Goal: Task Accomplishment & Management: Use online tool/utility

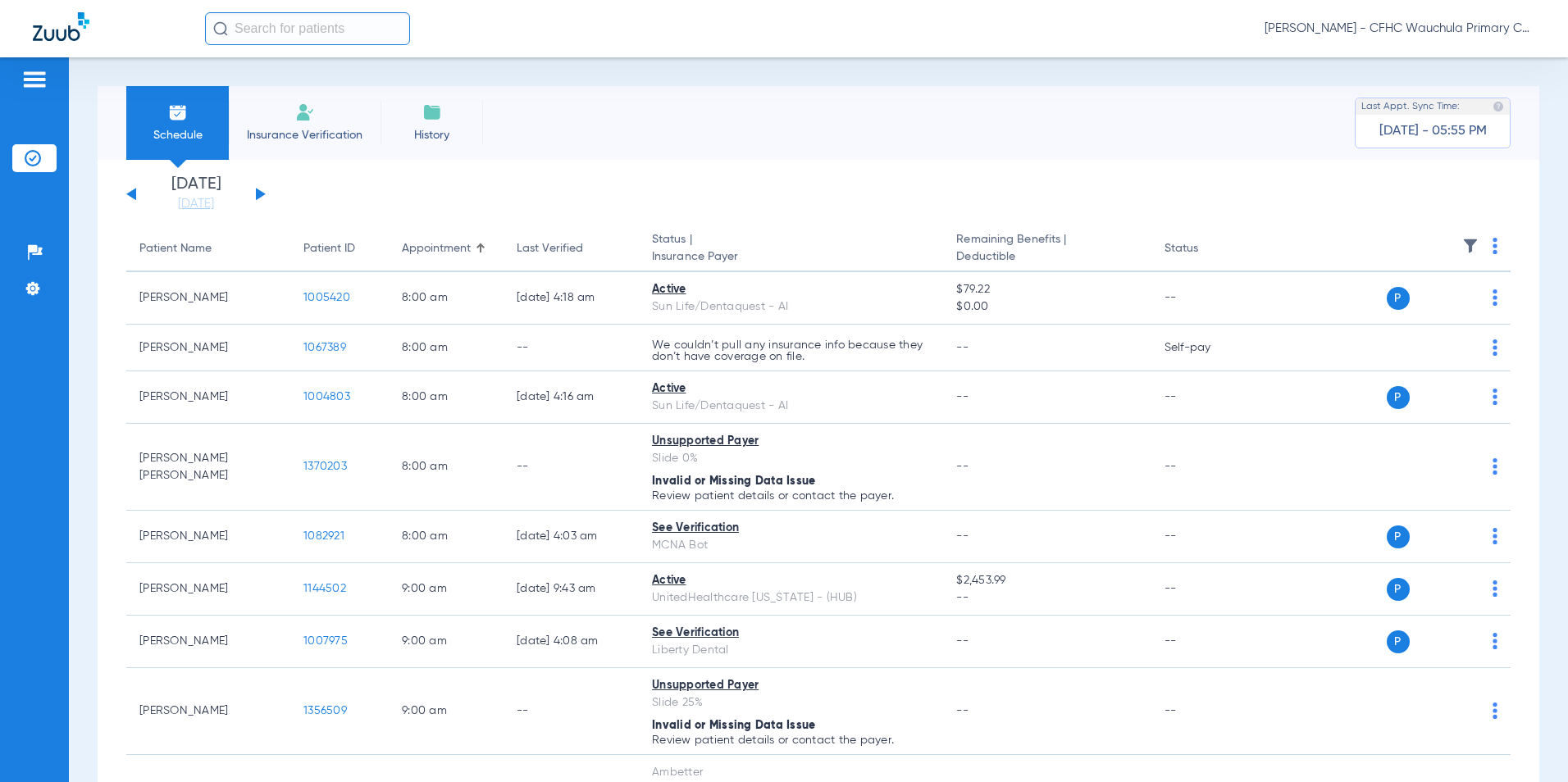
click at [626, 106] on div "Schedule Insurance Verification History Last Appt. Sync Time: [DATE] - 05:55 PM" at bounding box center [818, 122] width 1441 height 74
drag, startPoint x: 209, startPoint y: 207, endPoint x: 209, endPoint y: 223, distance: 16.0
click at [209, 207] on link "[DATE]" at bounding box center [195, 204] width 98 height 16
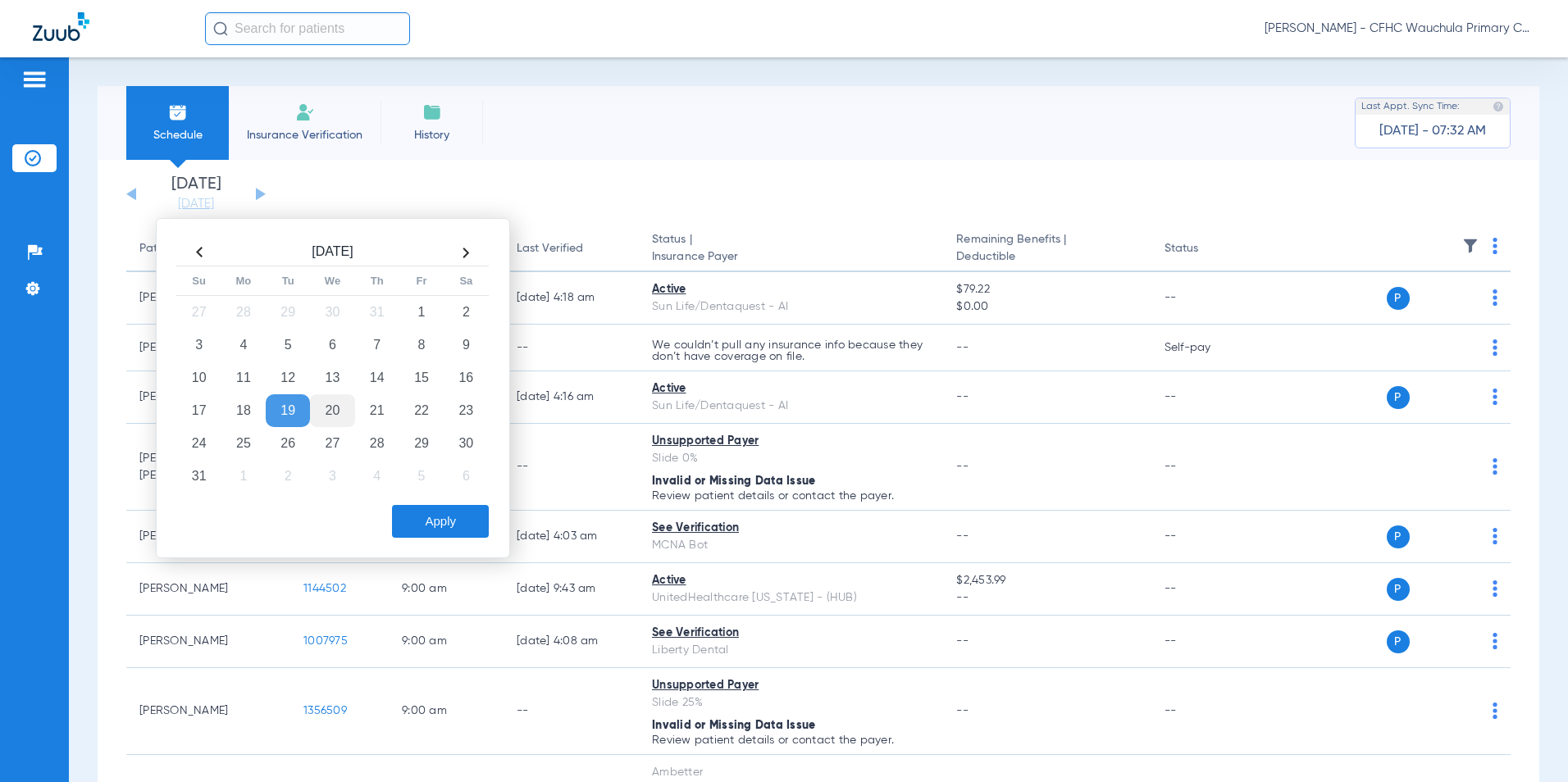
click at [320, 410] on td "20" at bounding box center [332, 410] width 44 height 33
drag, startPoint x: 458, startPoint y: 515, endPoint x: 549, endPoint y: 492, distance: 93.9
click at [459, 515] on button "Apply" at bounding box center [440, 521] width 97 height 33
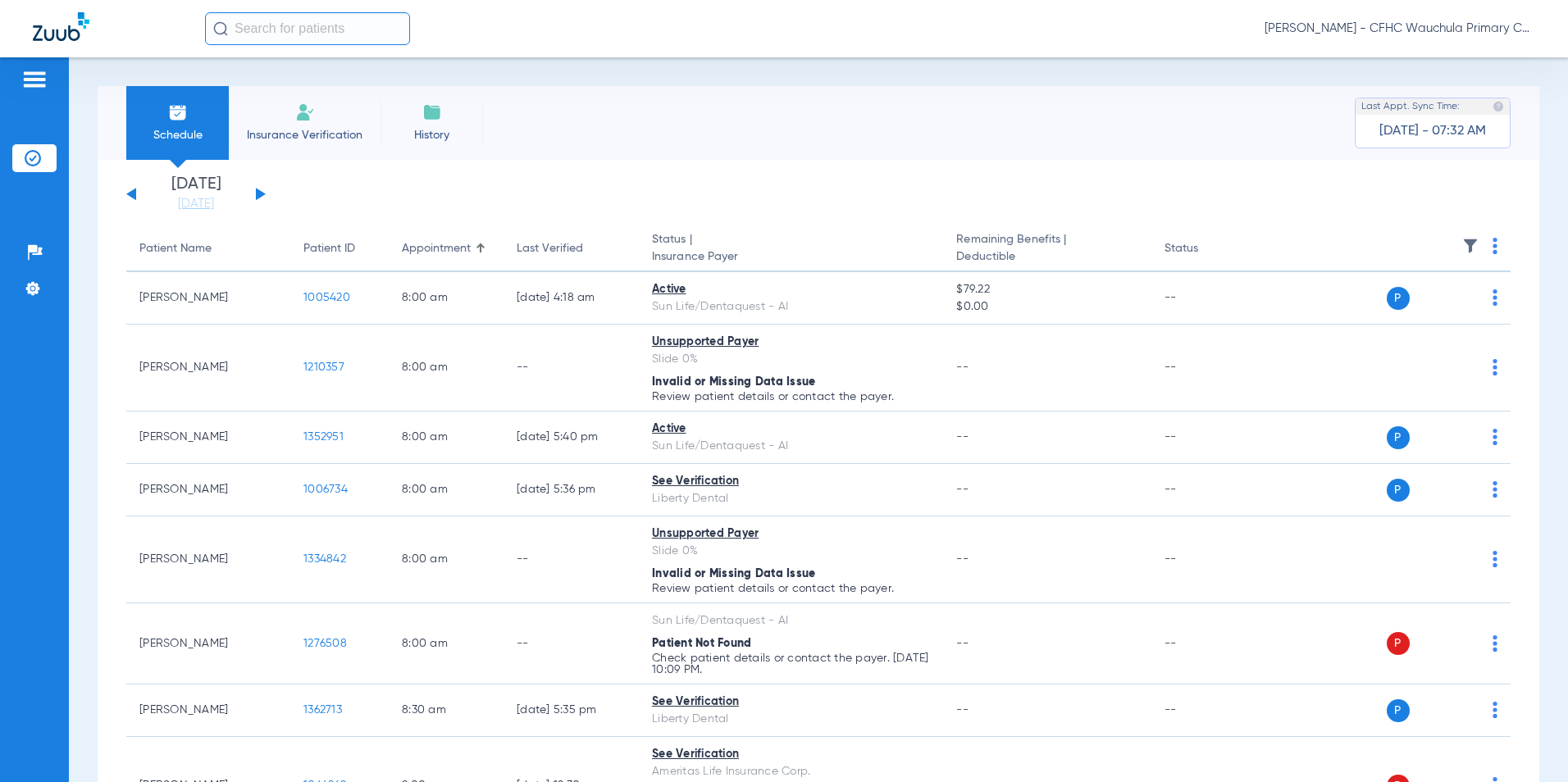
click at [258, 191] on button at bounding box center [260, 194] width 10 height 12
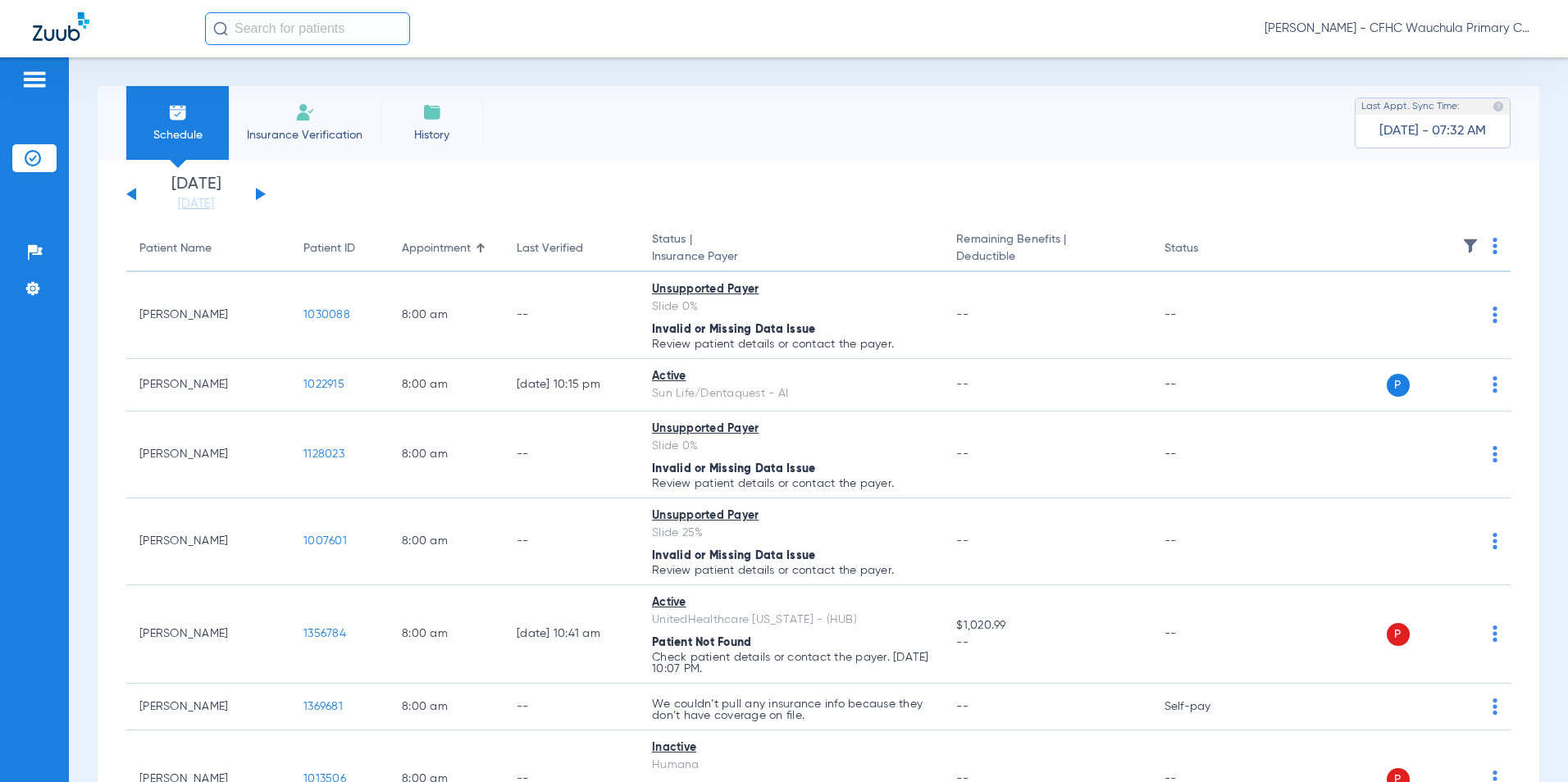
click at [1493, 246] on img at bounding box center [1495, 246] width 5 height 16
click at [1420, 315] on span "Verify All" at bounding box center [1422, 311] width 98 height 12
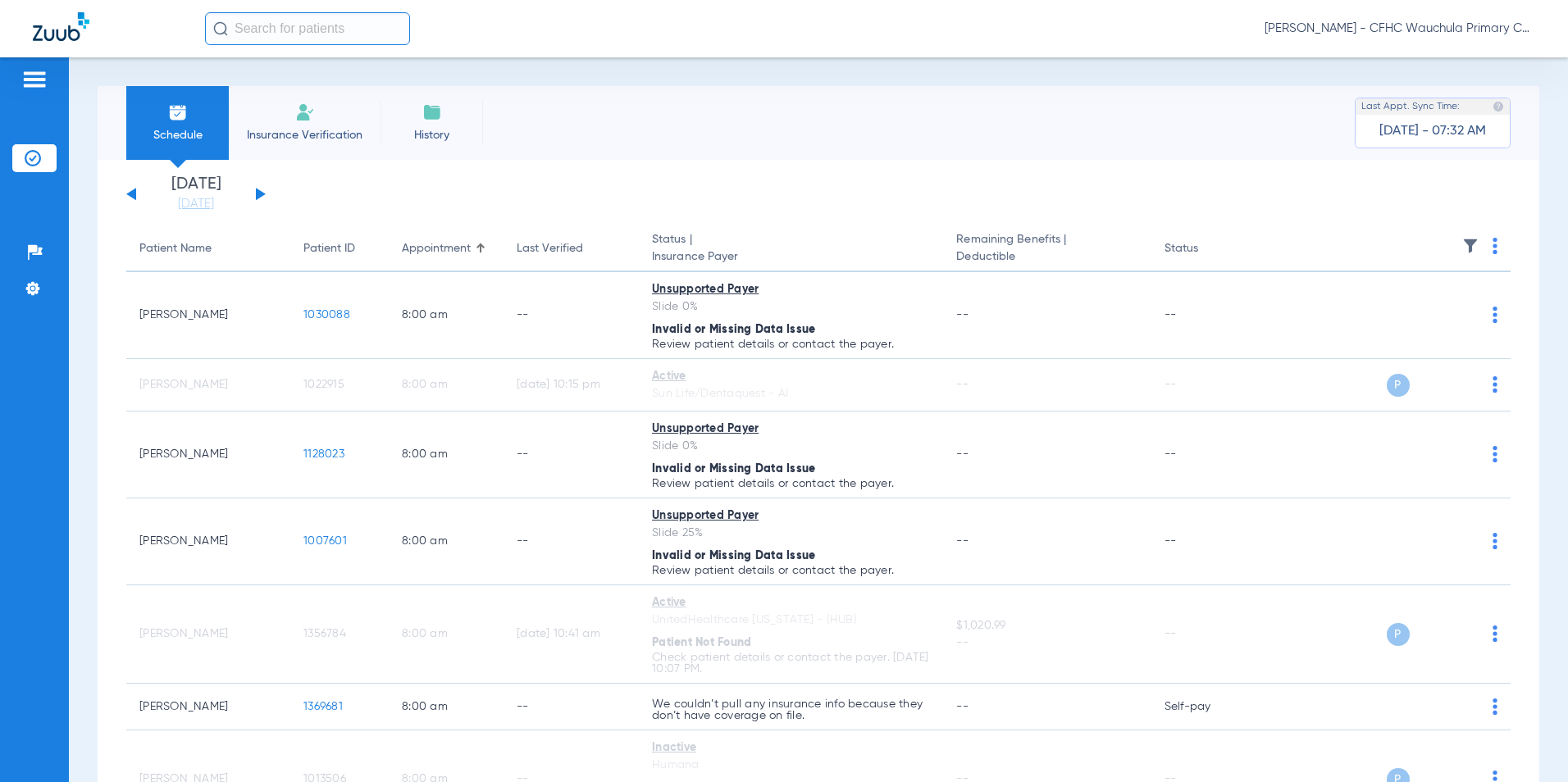
click at [133, 194] on button at bounding box center [130, 194] width 10 height 12
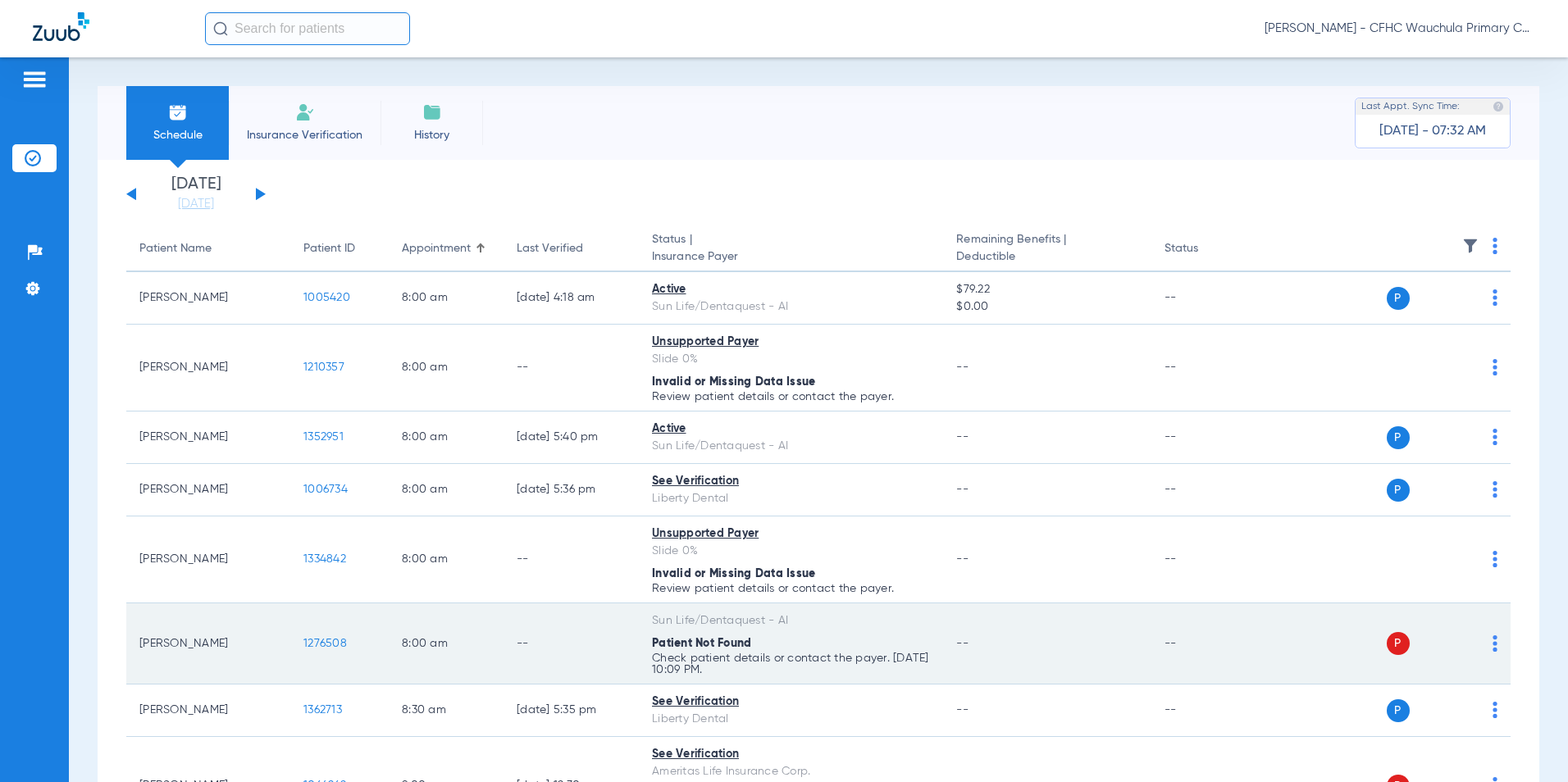
click at [328, 641] on span "1276508" at bounding box center [325, 644] width 43 height 12
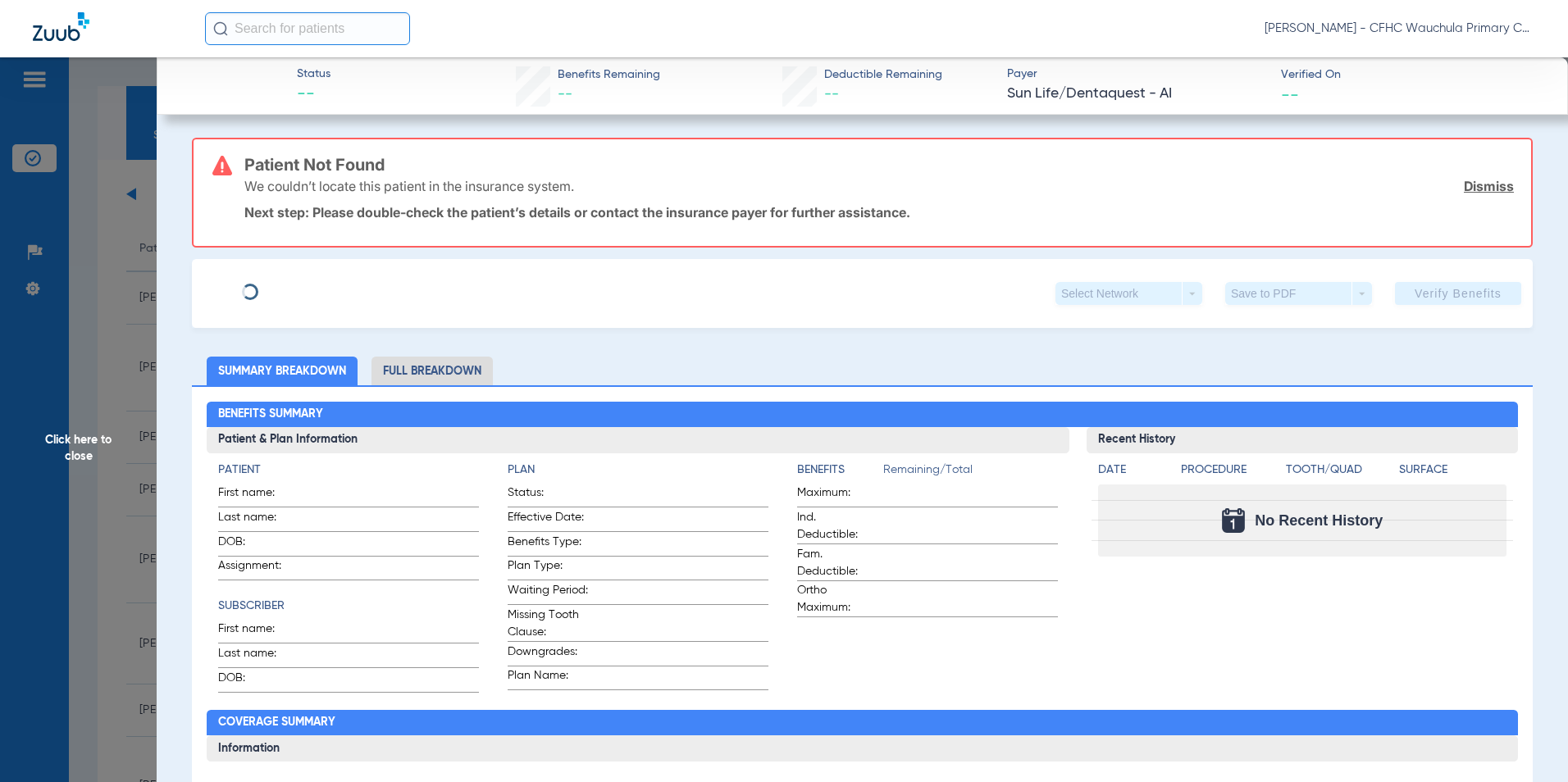
type input "APRIL"
type input "[PERSON_NAME]"
type input "[DATE]"
type input "9463811311"
type input "99999"
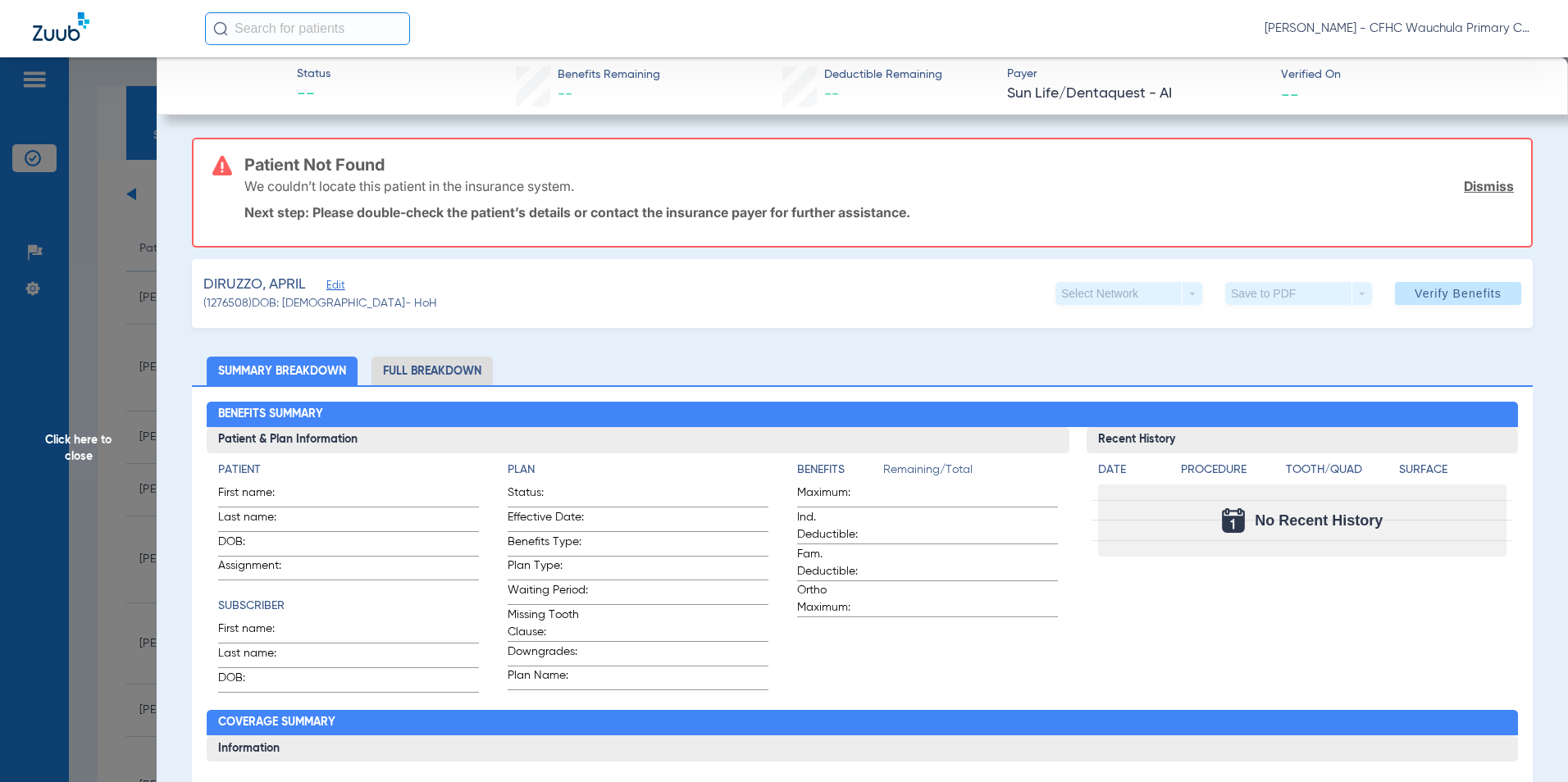
click at [330, 285] on span "Edit" at bounding box center [334, 288] width 15 height 16
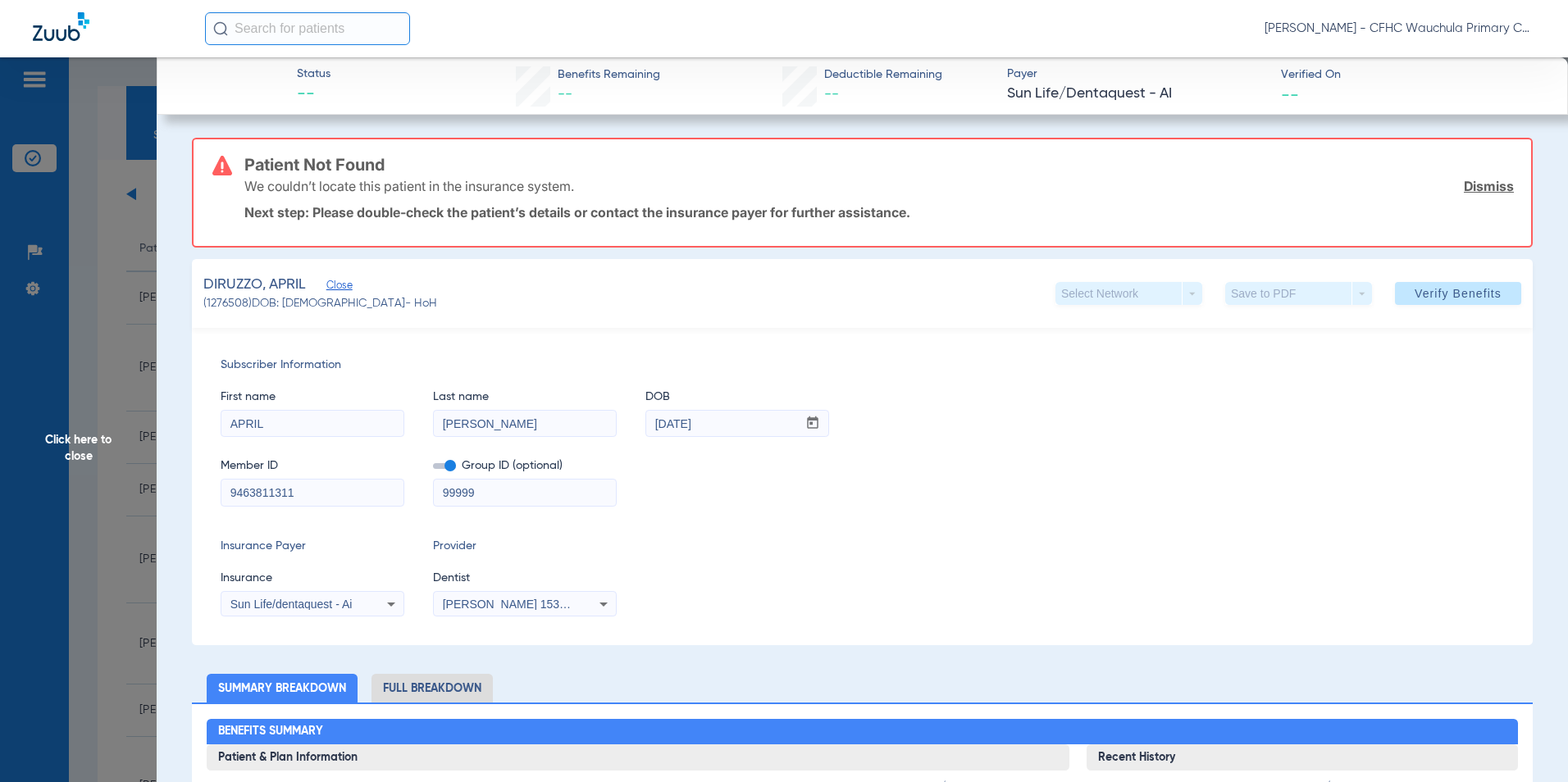
drag, startPoint x: 300, startPoint y: 496, endPoint x: 175, endPoint y: 484, distance: 125.6
paste input "1901052695"
type input "1901052695"
drag, startPoint x: 522, startPoint y: 501, endPoint x: 374, endPoint y: 490, distance: 148.4
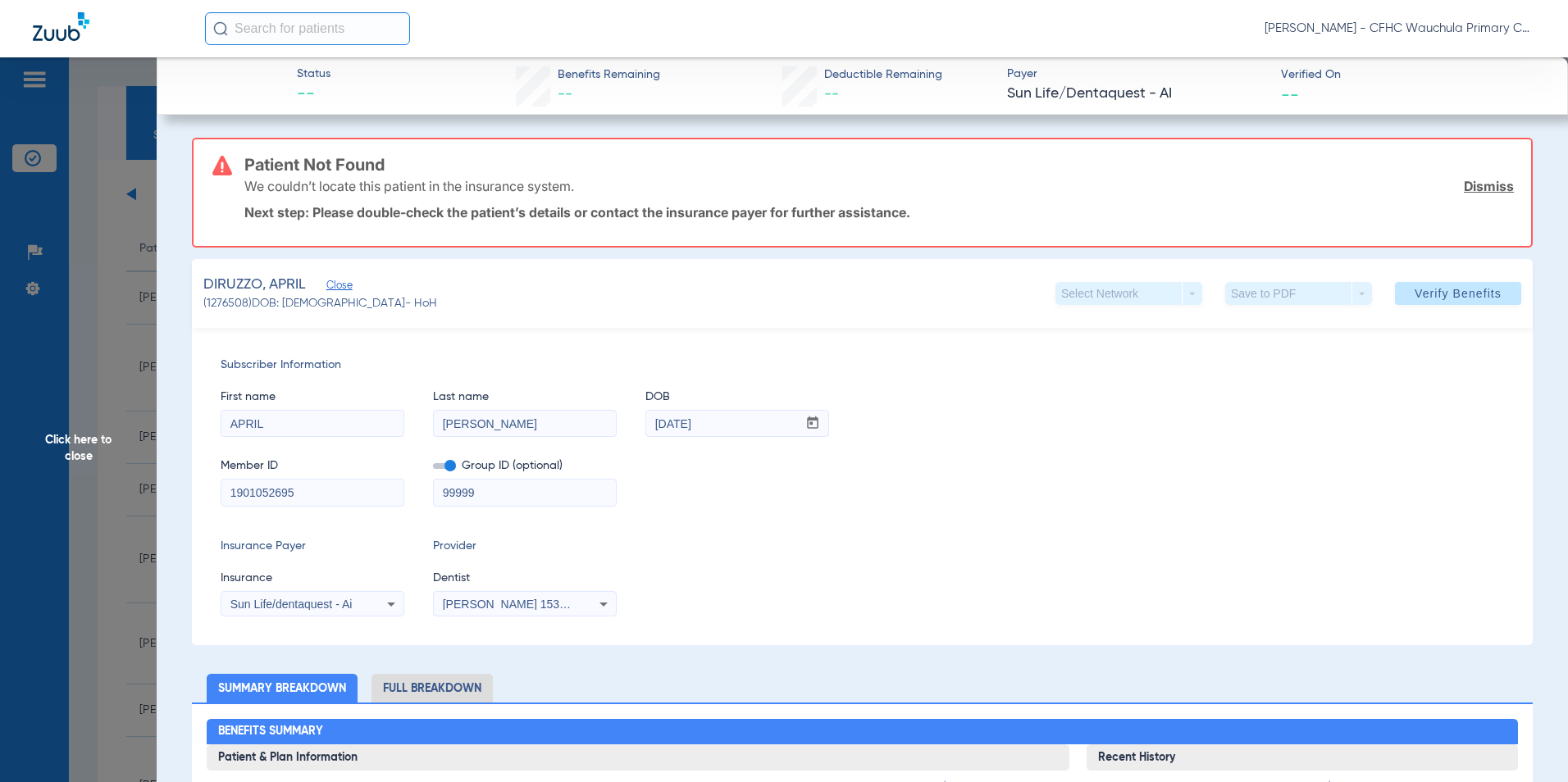
click at [385, 490] on div "Member ID 1901052695 Group ID (optional) 99999" at bounding box center [863, 474] width 1283 height 63
click at [437, 462] on label at bounding box center [445, 466] width 23 height 17
click at [433, 469] on input "checkbox" at bounding box center [433, 469] width 0 height 0
click at [435, 467] on span at bounding box center [445, 466] width 23 height 5
click at [433, 469] on input "checkbox" at bounding box center [433, 469] width 0 height 0
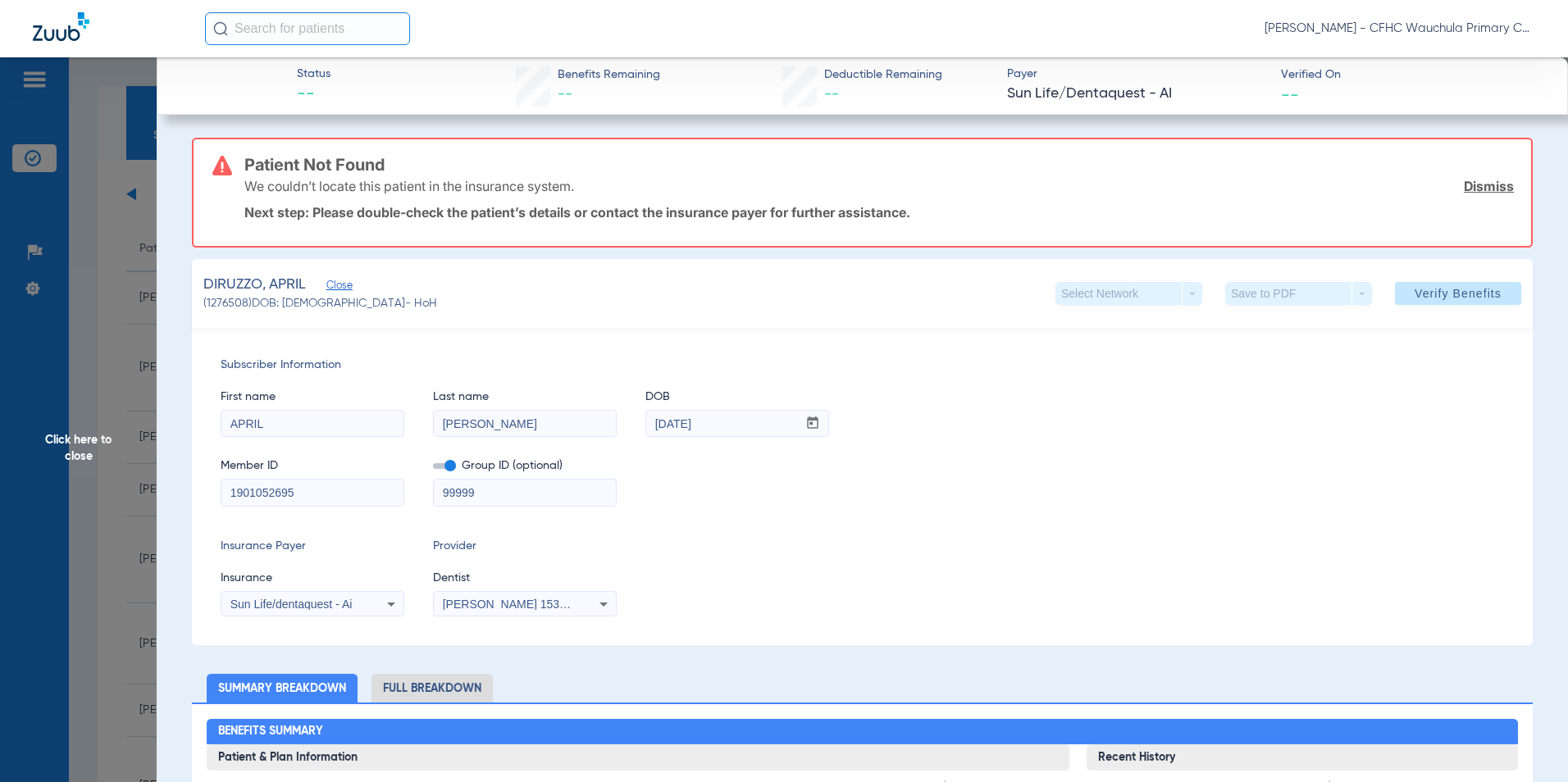
click at [438, 467] on span at bounding box center [445, 466] width 23 height 5
click at [433, 469] on input "checkbox" at bounding box center [433, 469] width 0 height 0
click at [270, 604] on span "Sun Life/dentaquest - Ai" at bounding box center [292, 604] width 122 height 13
type input "guardian"
click at [308, 577] on span "Guardian Life Insurance Co. Of America" at bounding box center [335, 581] width 203 height 13
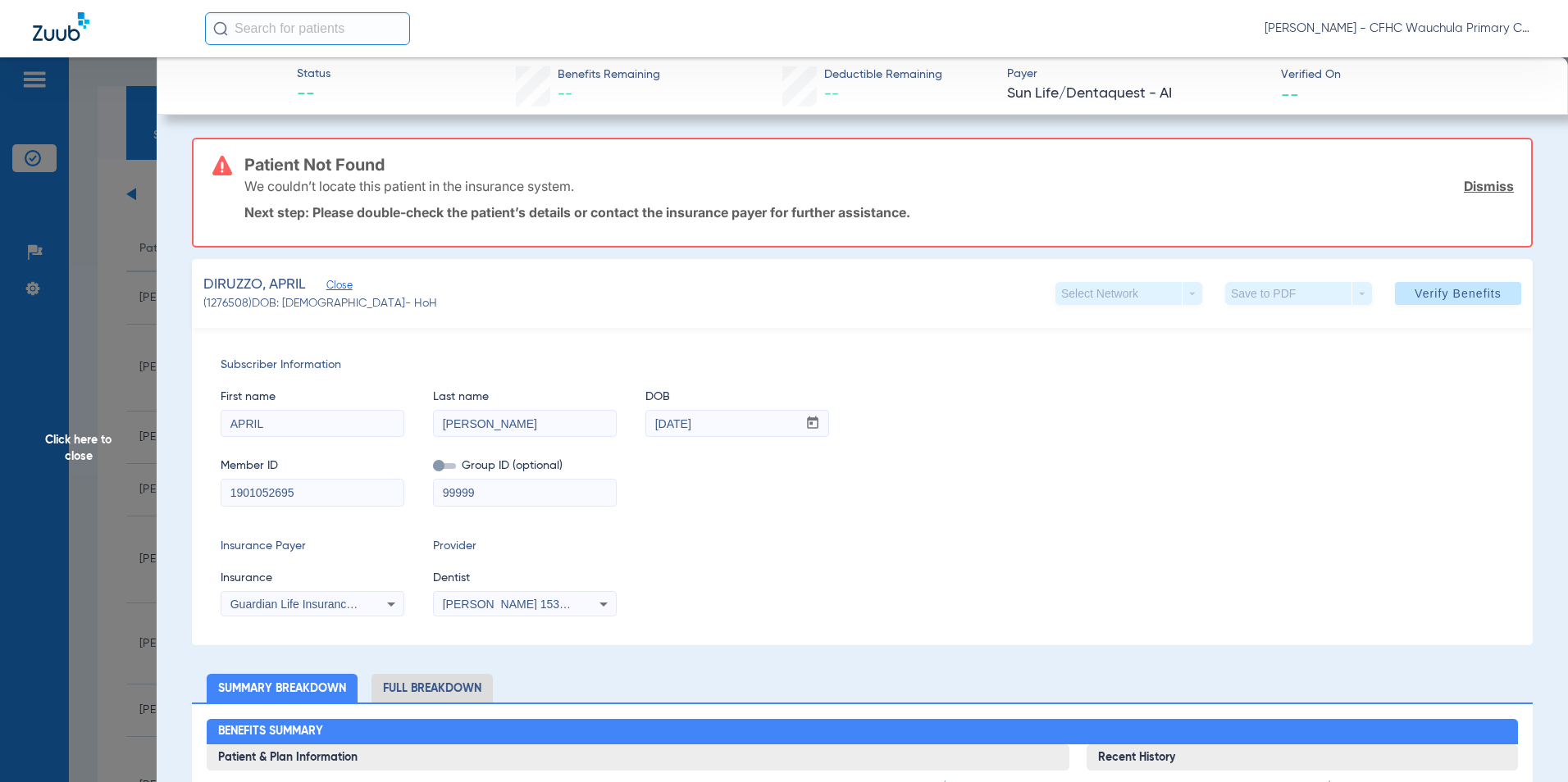
click at [700, 558] on div "Insurance Payer Insurance Guardian Life Insurance Co. Of America Provider Denti…" at bounding box center [863, 577] width 1283 height 79
click at [1414, 288] on span "Verify Benefits" at bounding box center [1458, 293] width 87 height 13
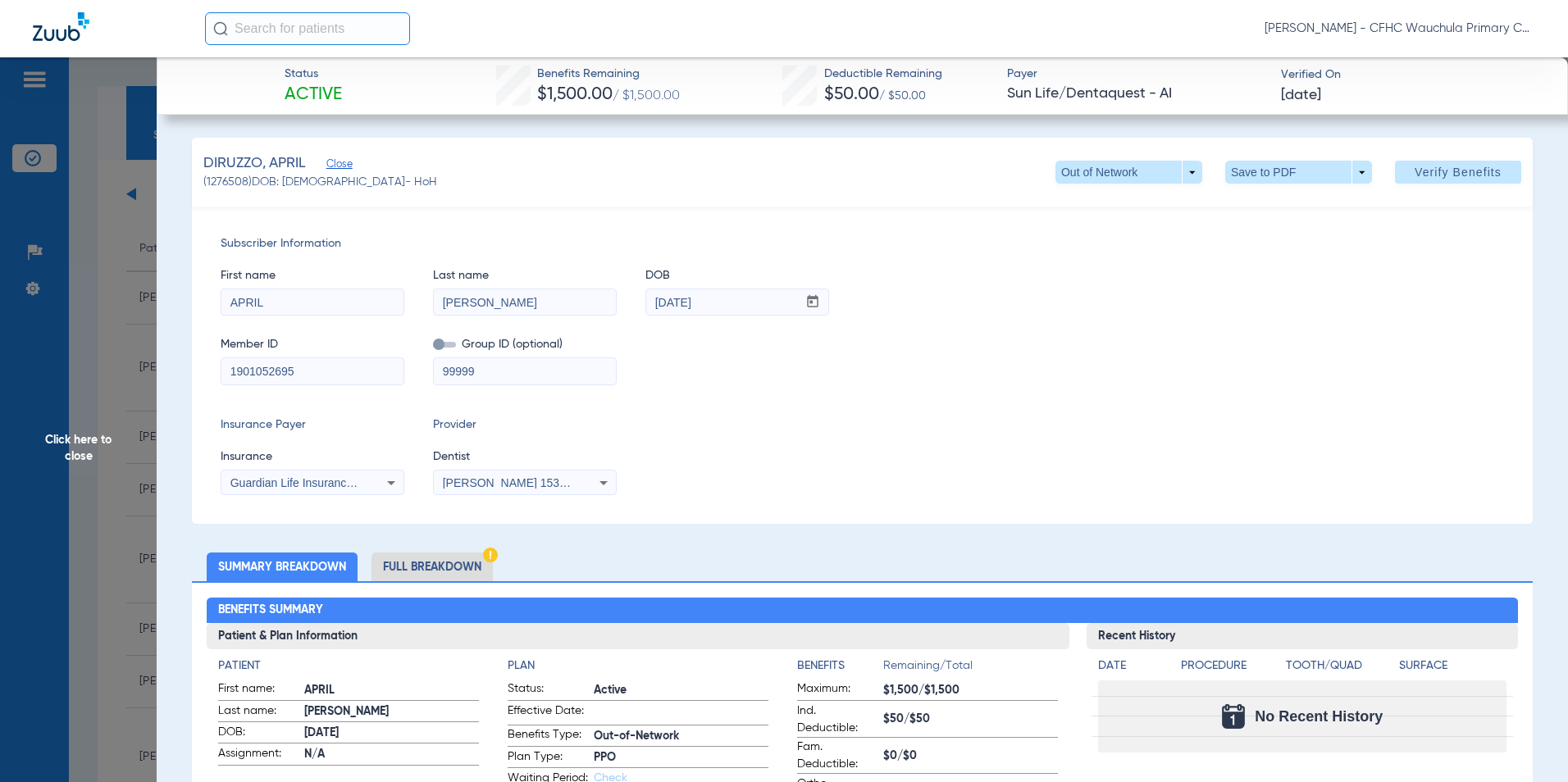
click at [463, 566] on li "Full Breakdown" at bounding box center [432, 567] width 122 height 28
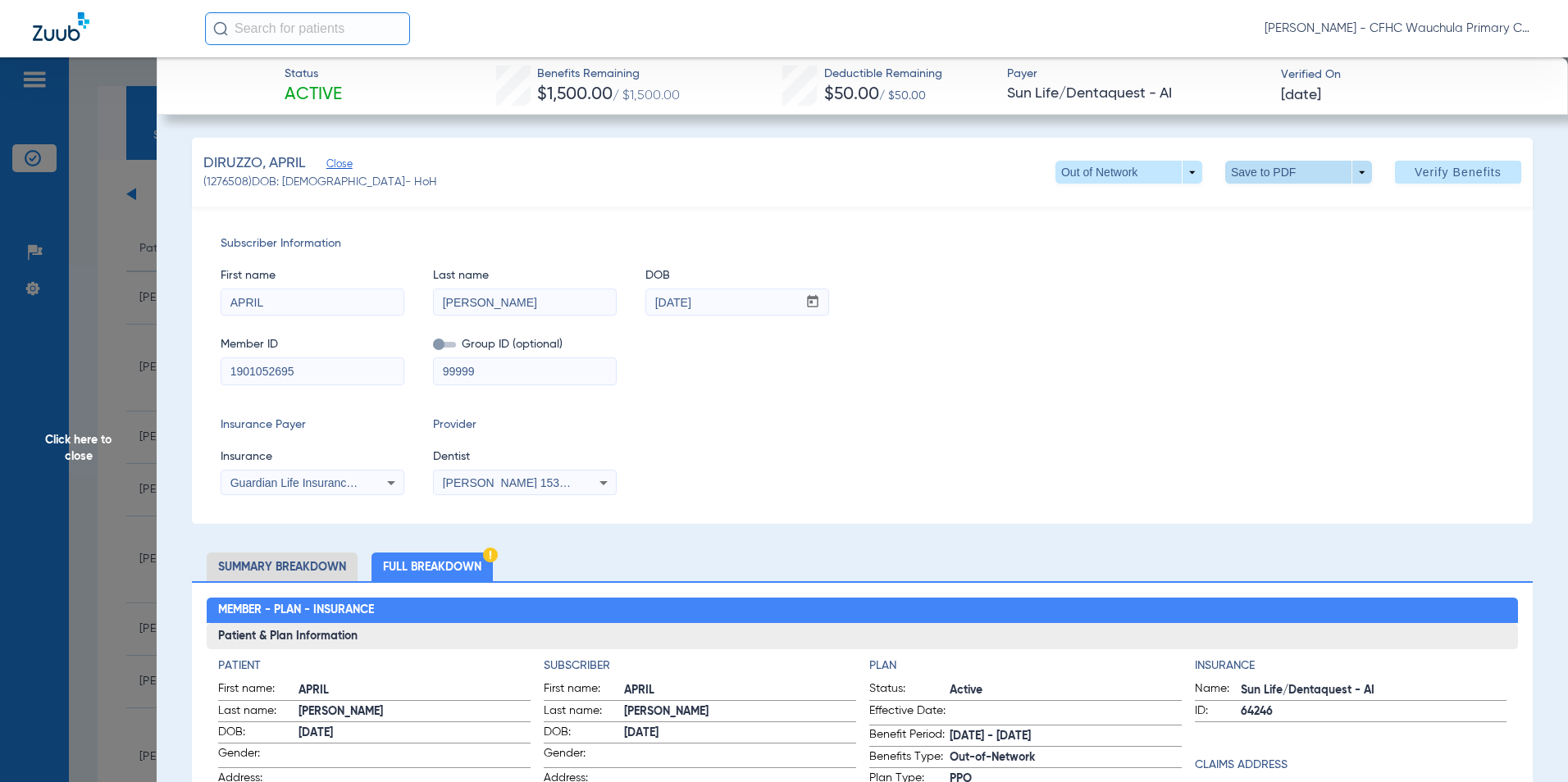
click at [1278, 178] on span at bounding box center [1297, 172] width 39 height 39
click at [1251, 210] on button "insert_drive_file Save to PDF" at bounding box center [1275, 204] width 124 height 33
click at [81, 448] on span "Click here to close" at bounding box center [78, 448] width 156 height 782
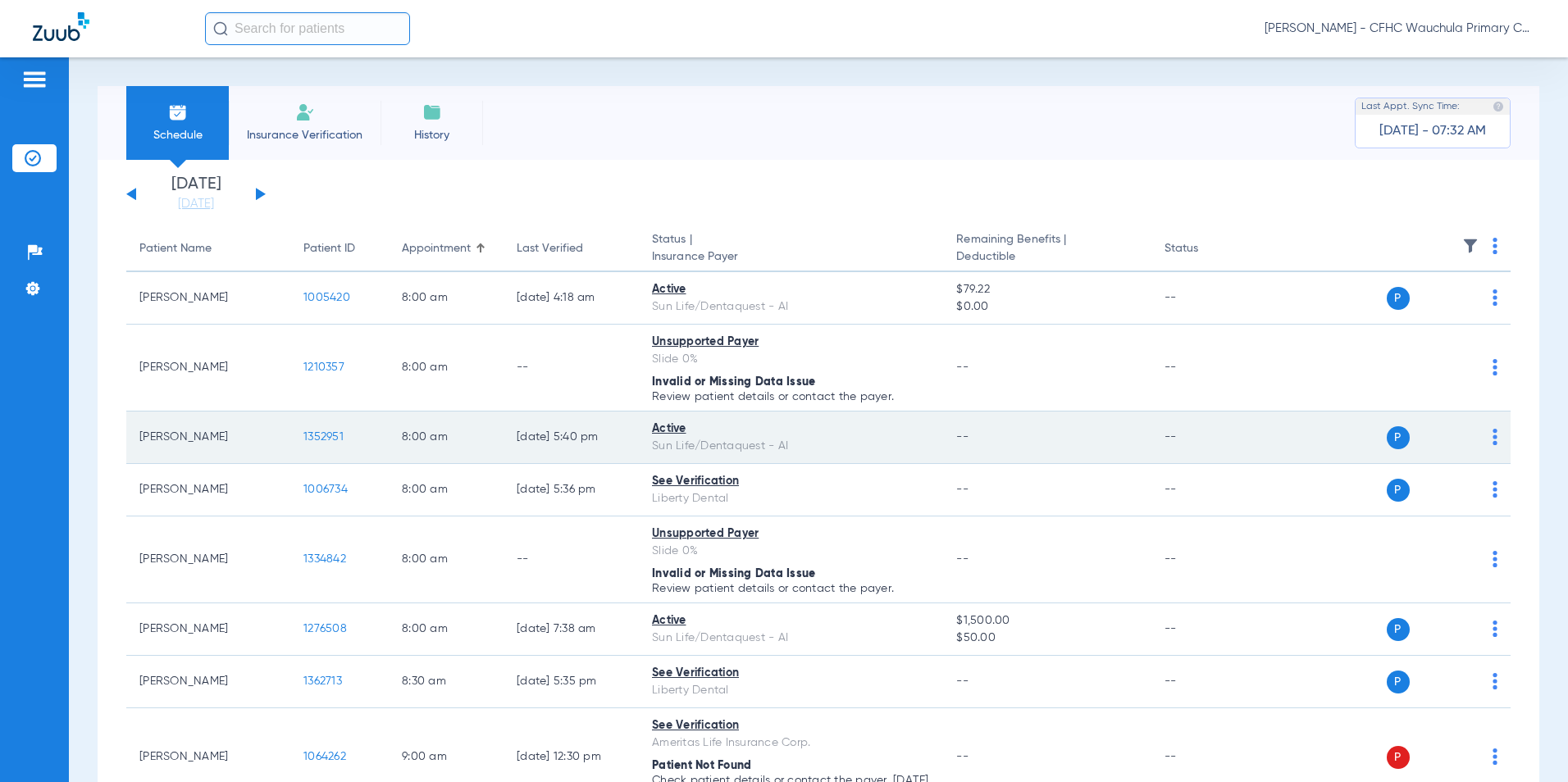
click at [319, 435] on span "1352951" at bounding box center [323, 437] width 40 height 12
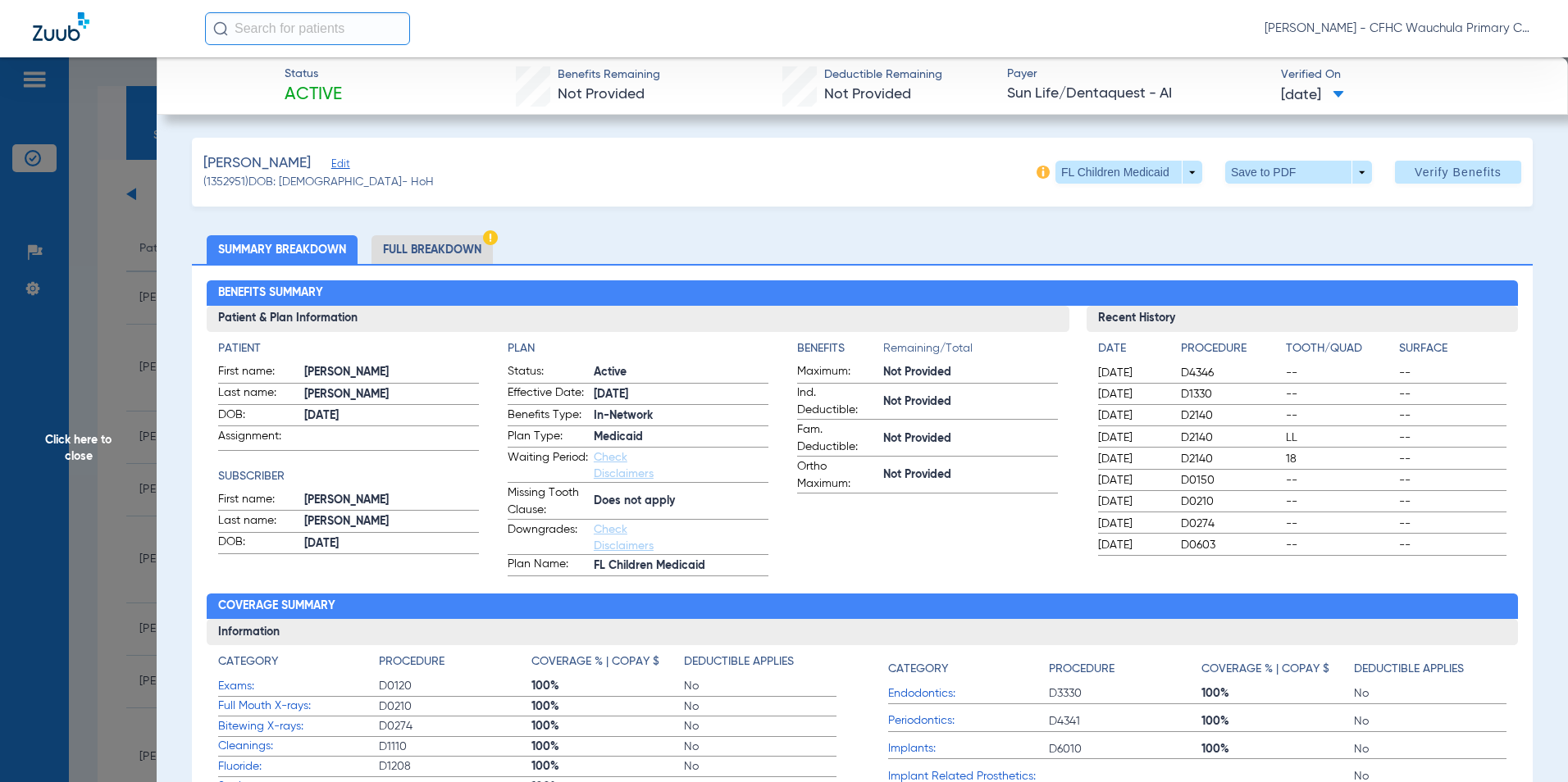
click at [445, 251] on li "Full Breakdown" at bounding box center [432, 249] width 122 height 28
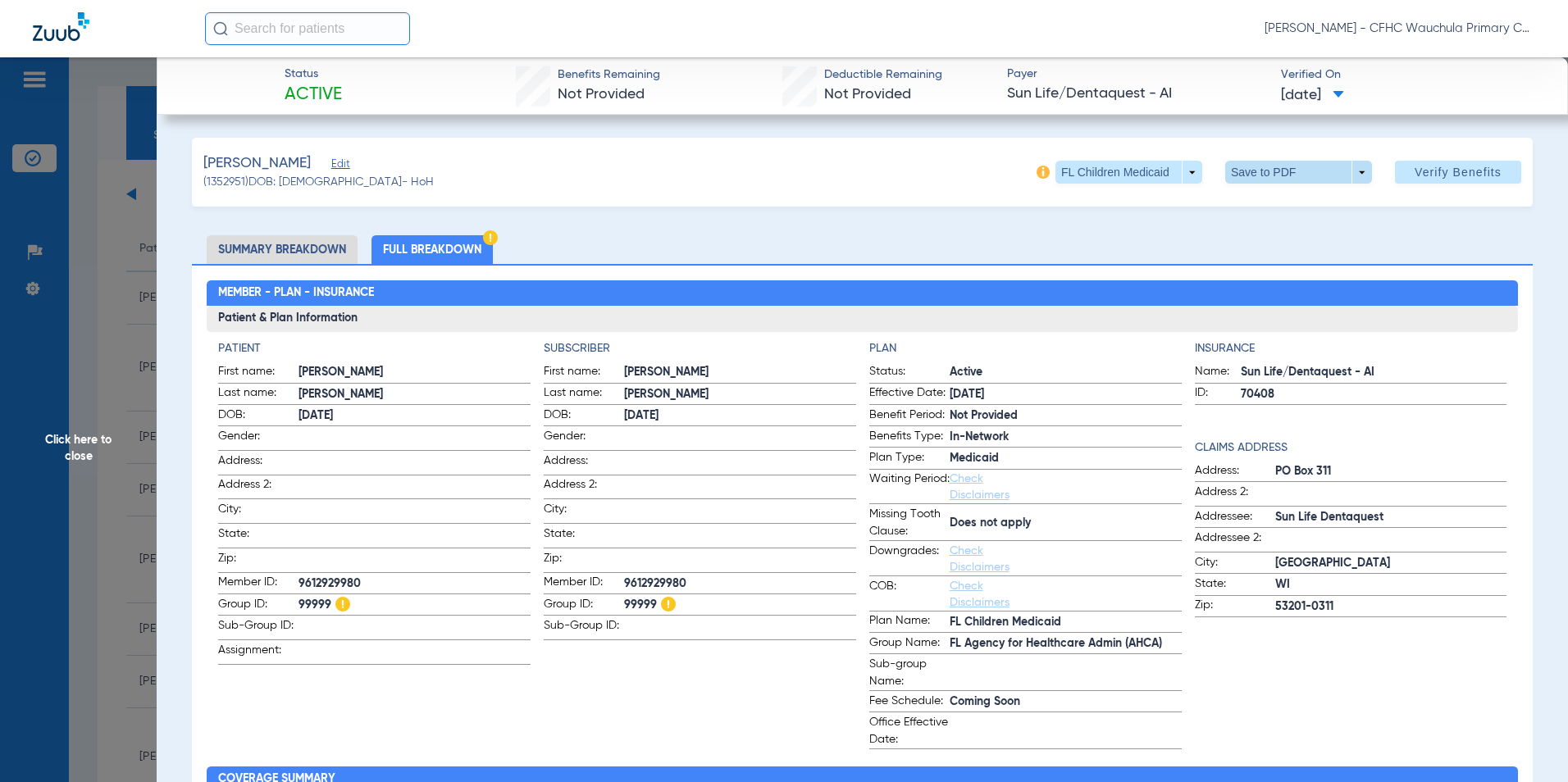
click at [1300, 176] on span at bounding box center [1297, 172] width 39 height 39
click at [1249, 202] on button "insert_drive_file Save to PDF" at bounding box center [1275, 204] width 124 height 33
click at [83, 440] on span "Click here to close" at bounding box center [78, 448] width 156 height 782
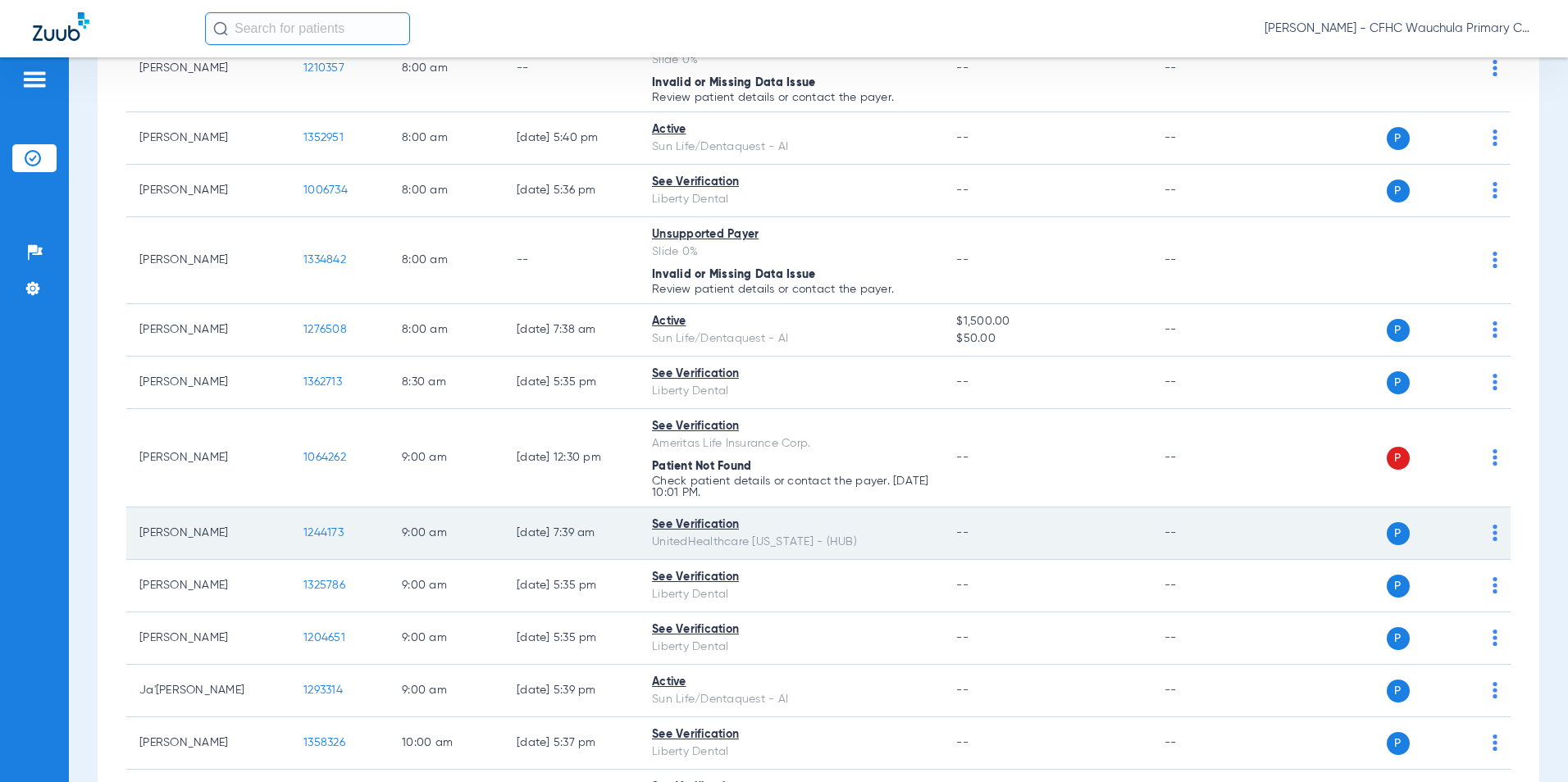
scroll to position [328, 0]
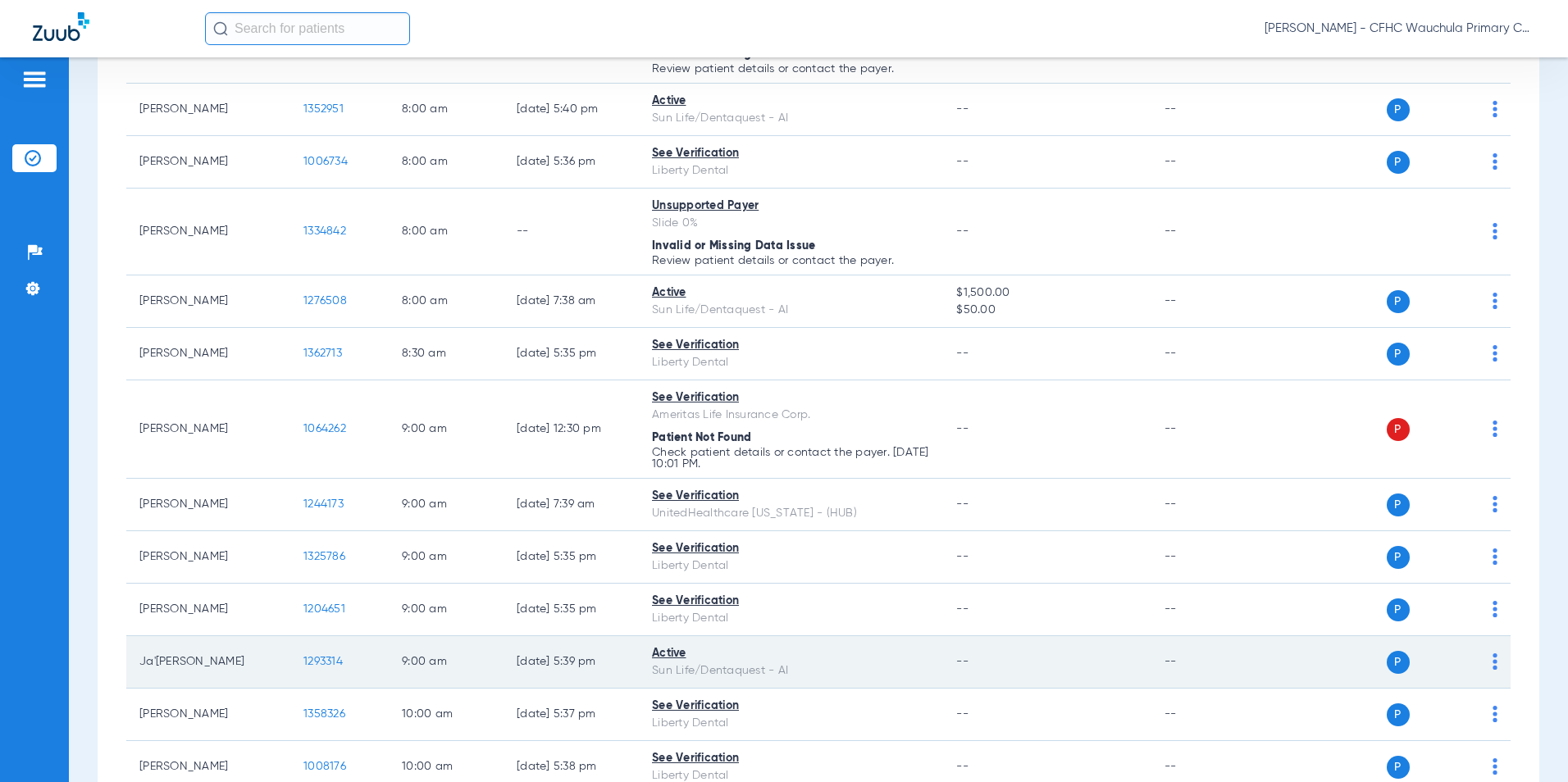
click at [321, 657] on span "1293314" at bounding box center [323, 661] width 39 height 12
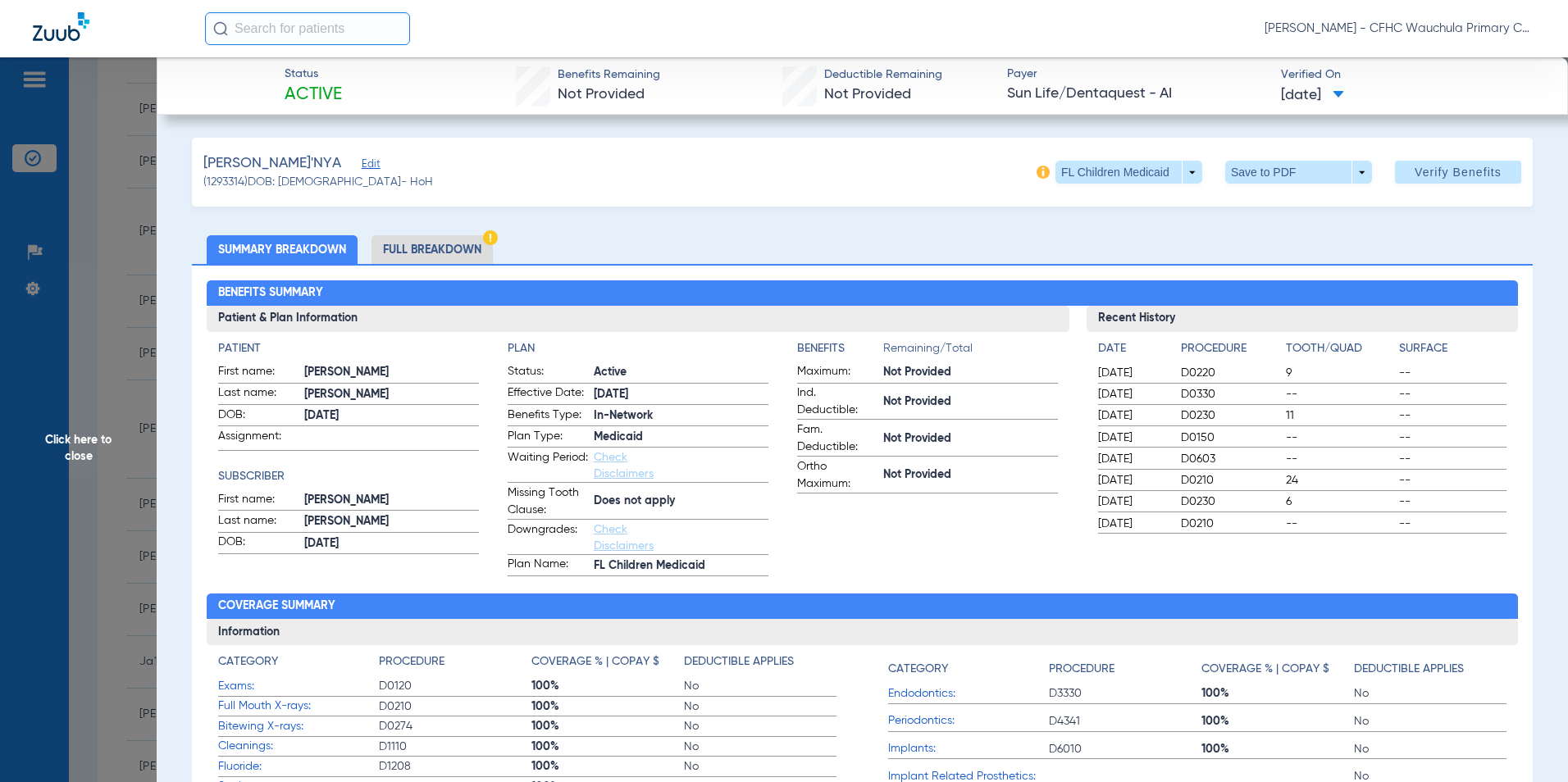
click at [452, 254] on li "Full Breakdown" at bounding box center [432, 249] width 122 height 28
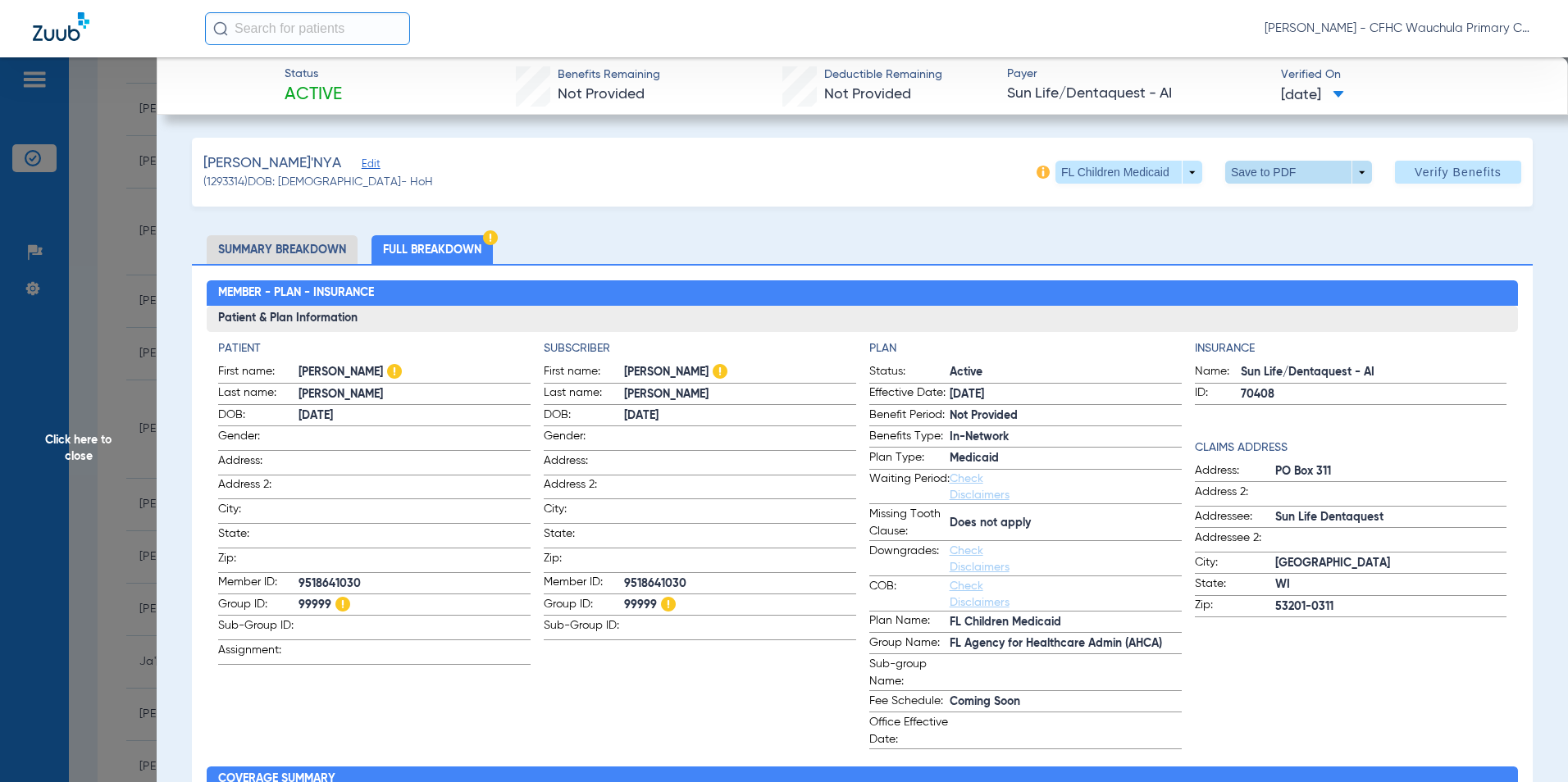
click at [1239, 168] on span at bounding box center [1297, 172] width 146 height 23
click at [1266, 208] on span "Save to PDF" at bounding box center [1291, 205] width 65 height 12
click at [651, 577] on span "9518641030" at bounding box center [739, 584] width 232 height 17
copy span "9518641030"
